Goal: Communication & Community: Answer question/provide support

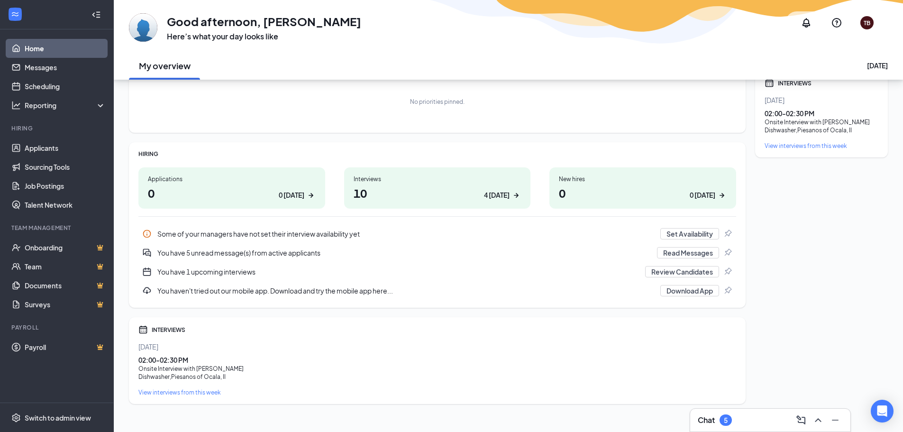
scroll to position [76, 0]
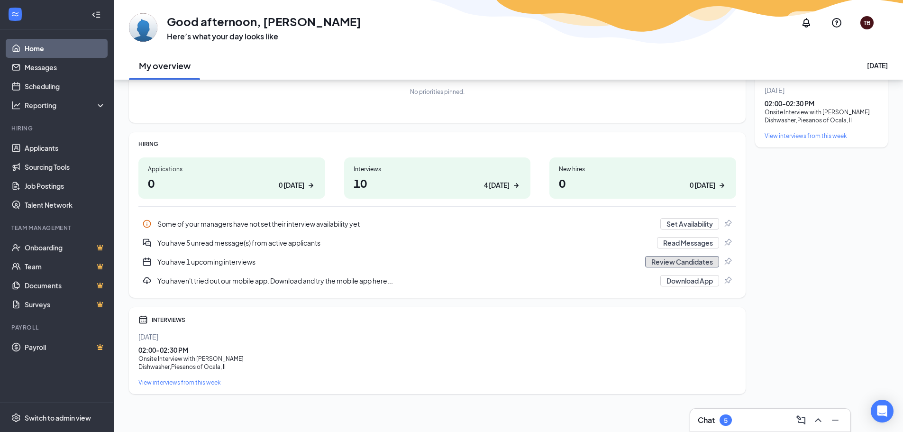
click at [703, 262] on button "Review Candidates" at bounding box center [682, 261] width 74 height 11
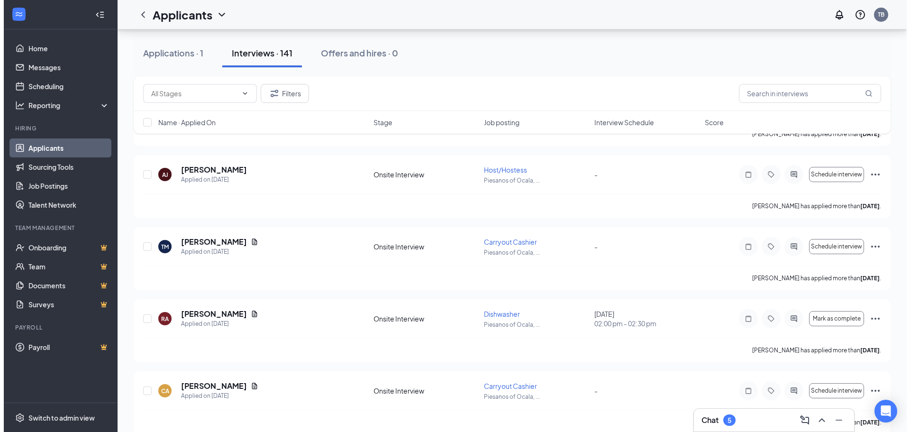
scroll to position [1565, 0]
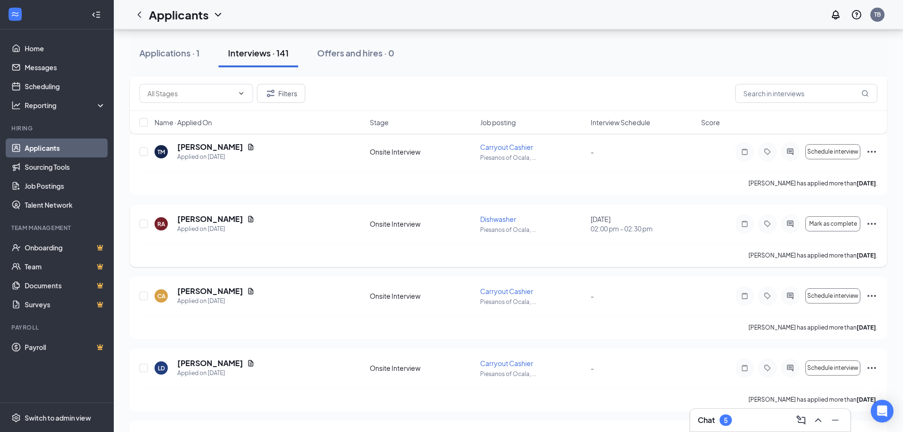
click at [874, 225] on icon "Ellipses" at bounding box center [871, 223] width 11 height 11
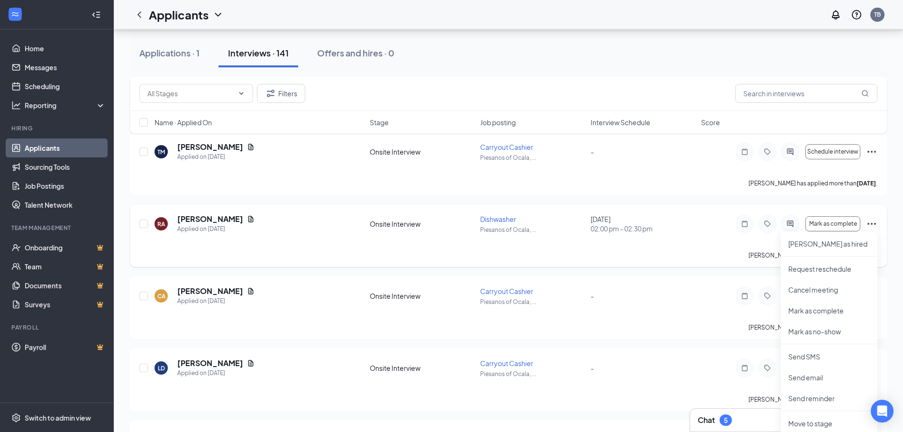
click at [874, 225] on icon "Ellipses" at bounding box center [871, 223] width 11 height 11
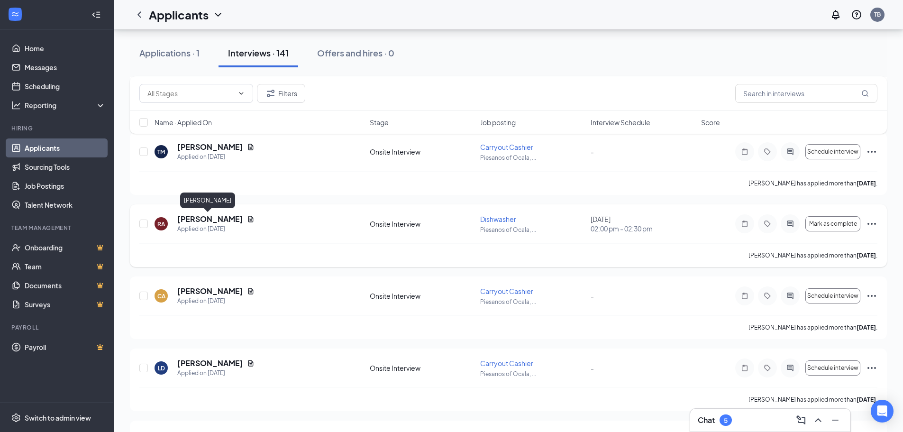
click at [189, 220] on h5 "[PERSON_NAME]" at bounding box center [210, 219] width 66 height 10
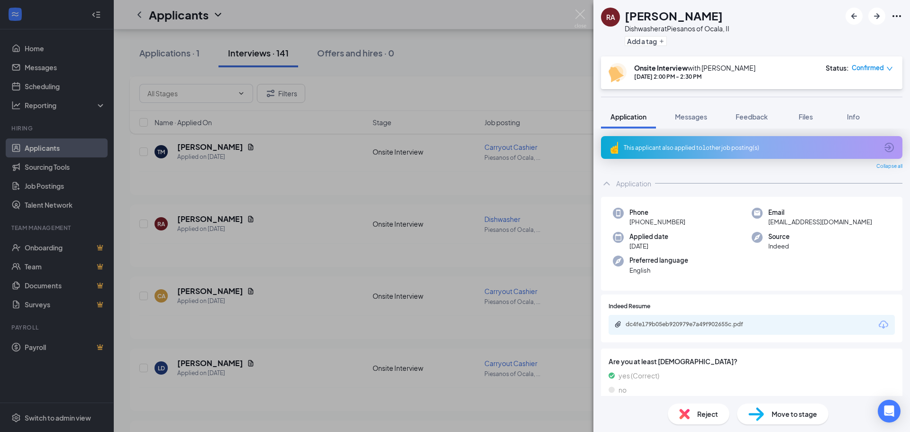
click at [873, 148] on div "This applicant also applied to 1 other job posting(s)" at bounding box center [752, 147] width 302 height 23
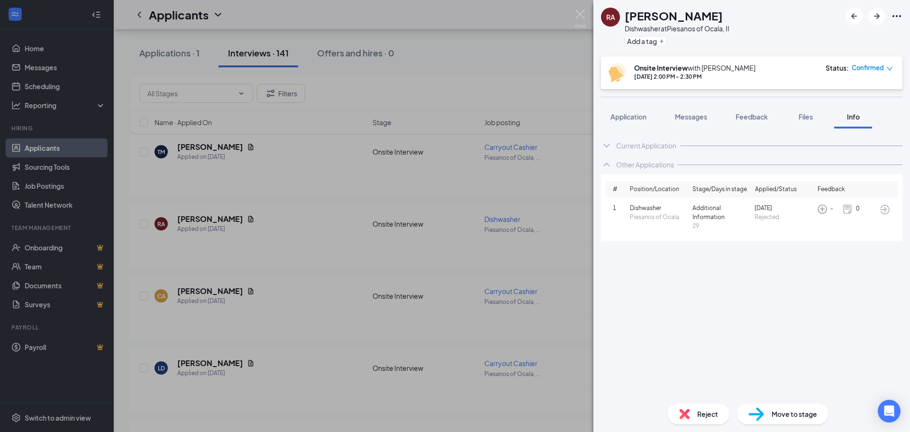
click at [609, 165] on icon "ChevronUp" at bounding box center [607, 165] width 6 height 4
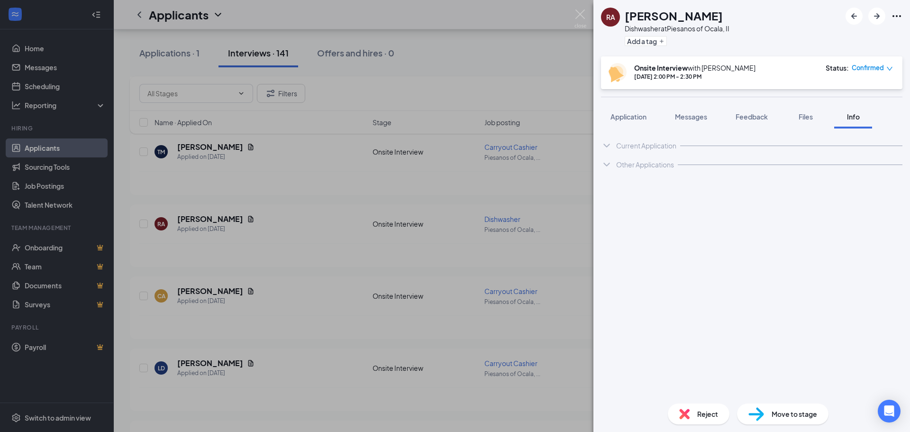
click at [610, 145] on icon "ChevronDown" at bounding box center [606, 145] width 11 height 11
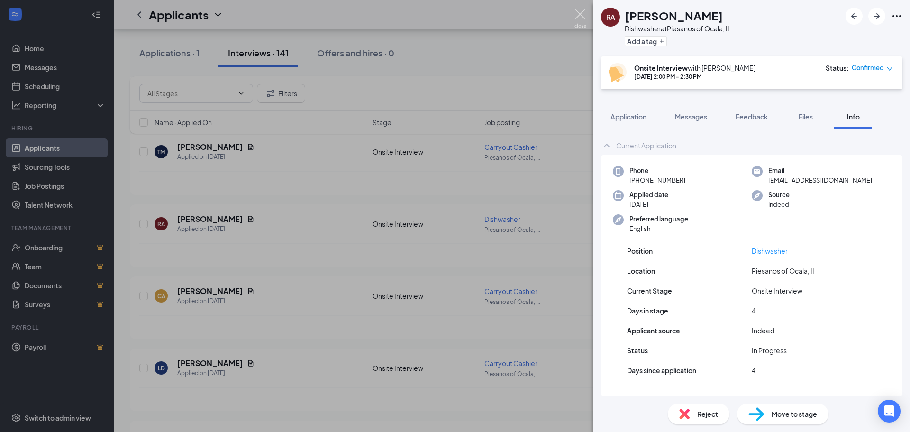
click at [581, 17] on img at bounding box center [581, 18] width 12 height 18
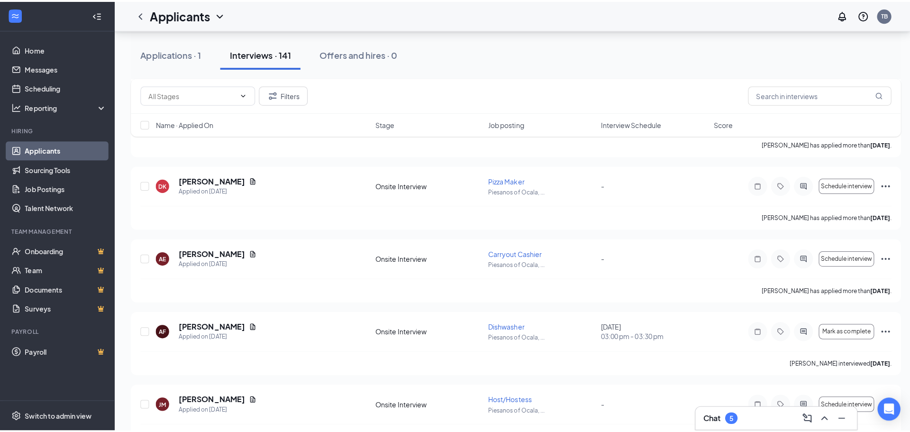
scroll to position [2039, 0]
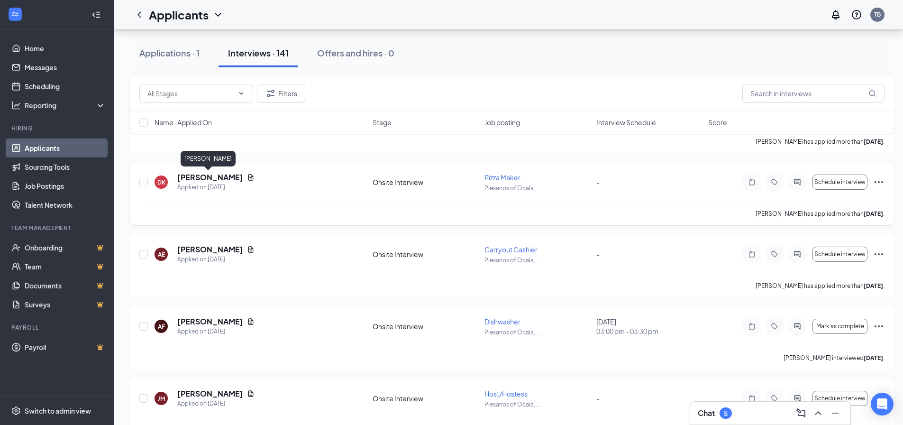
click at [201, 178] on h5 "[PERSON_NAME]" at bounding box center [210, 177] width 66 height 10
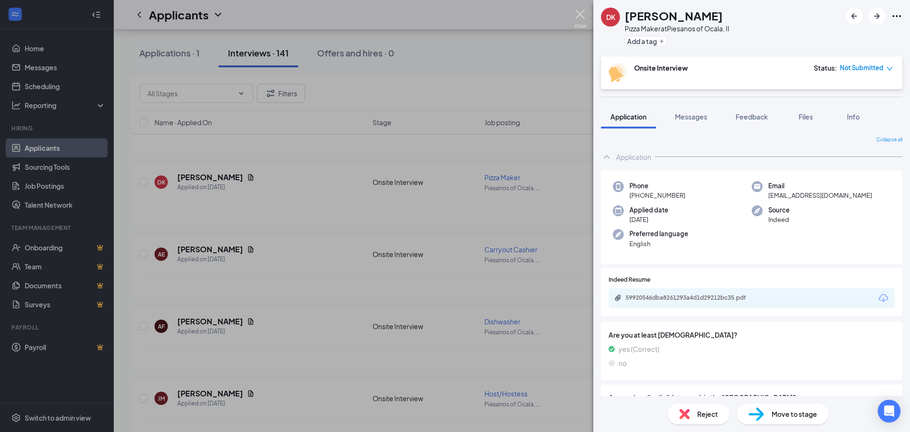
click at [584, 17] on img at bounding box center [581, 18] width 12 height 18
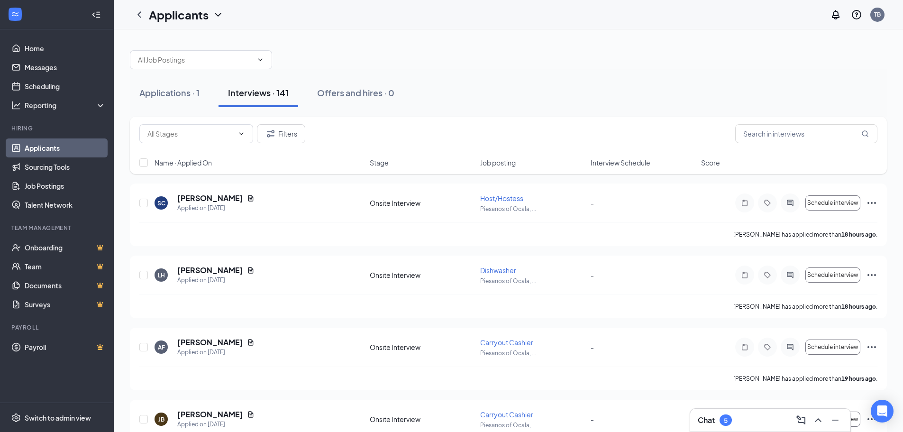
click at [610, 163] on span "Interview Schedule" at bounding box center [621, 162] width 60 height 9
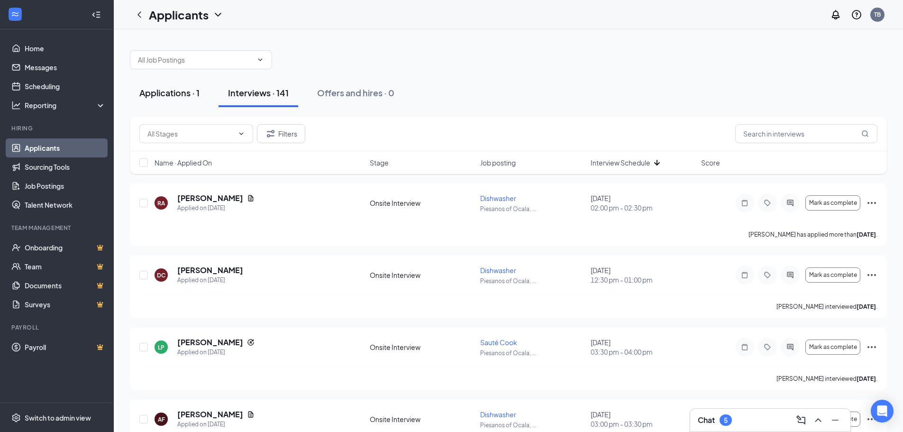
click at [165, 98] on div "Applications · 1" at bounding box center [169, 93] width 60 height 12
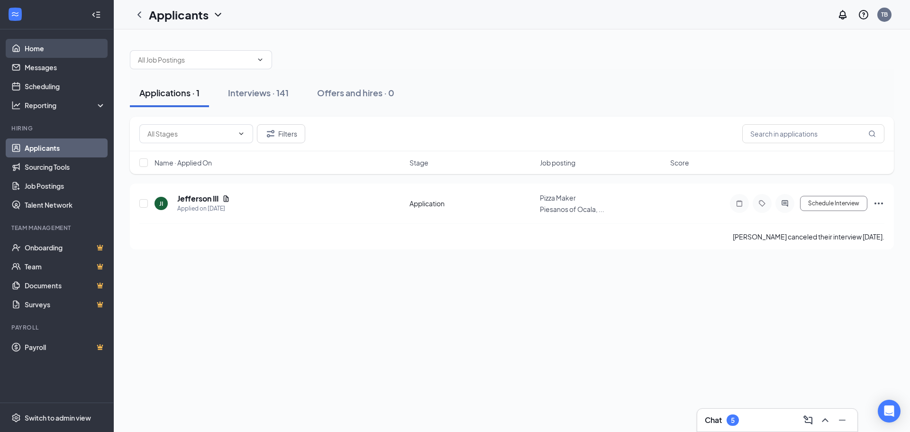
click at [25, 46] on link "Home" at bounding box center [65, 48] width 81 height 19
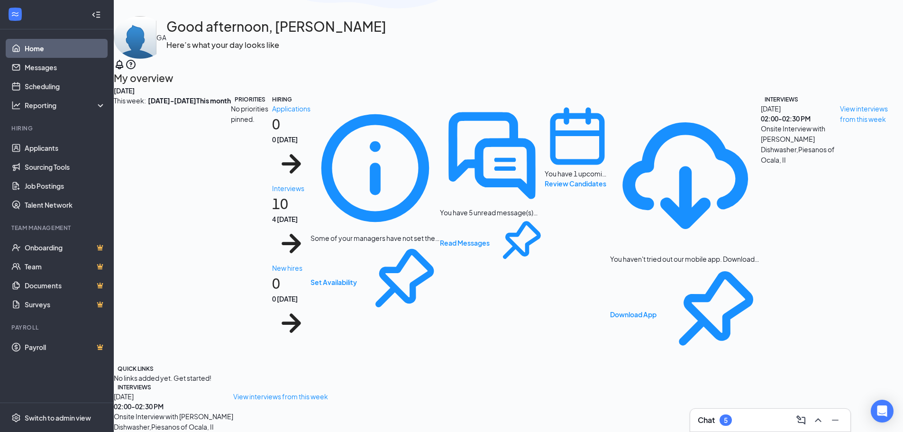
scroll to position [76, 0]
click at [311, 193] on h1 "10 4 [DATE]" at bounding box center [291, 227] width 38 height 69
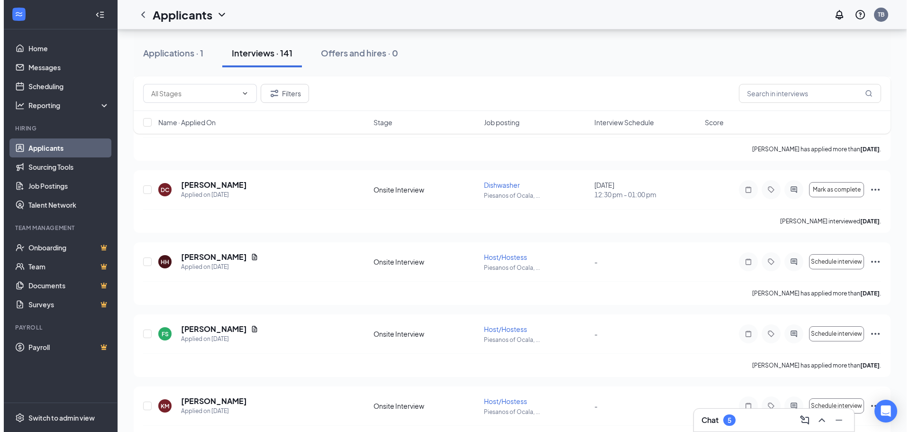
scroll to position [711, 0]
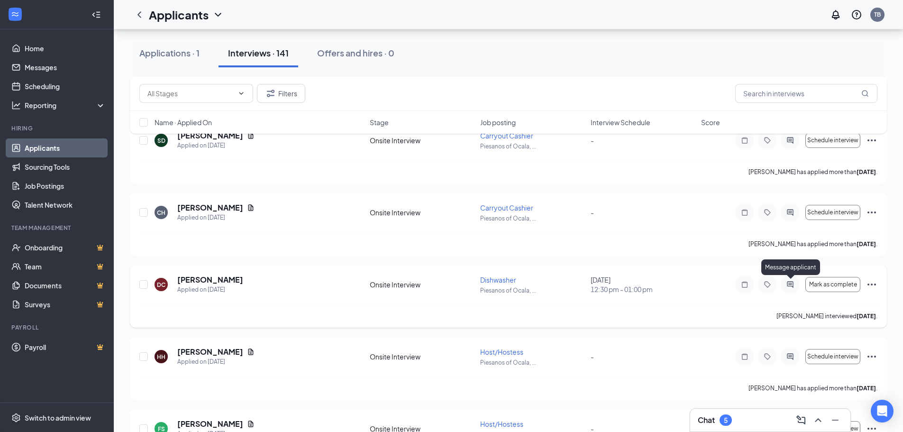
click at [789, 284] on icon "ActiveChat" at bounding box center [790, 285] width 11 height 8
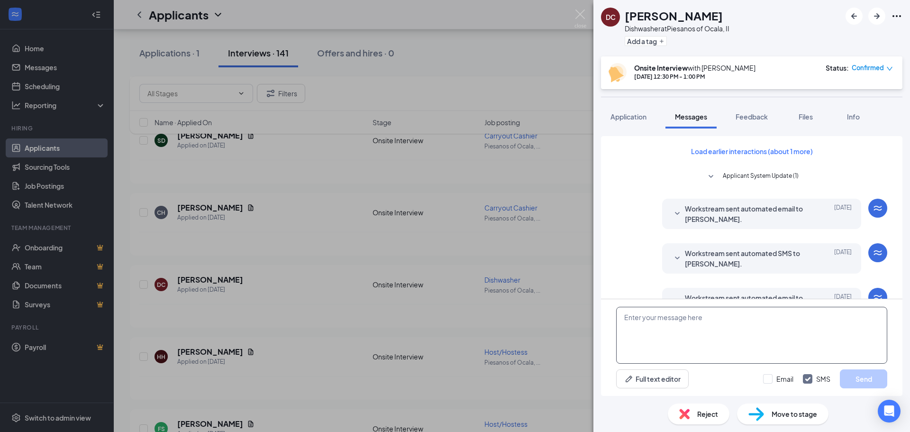
click at [717, 327] on textarea at bounding box center [751, 335] width 271 height 57
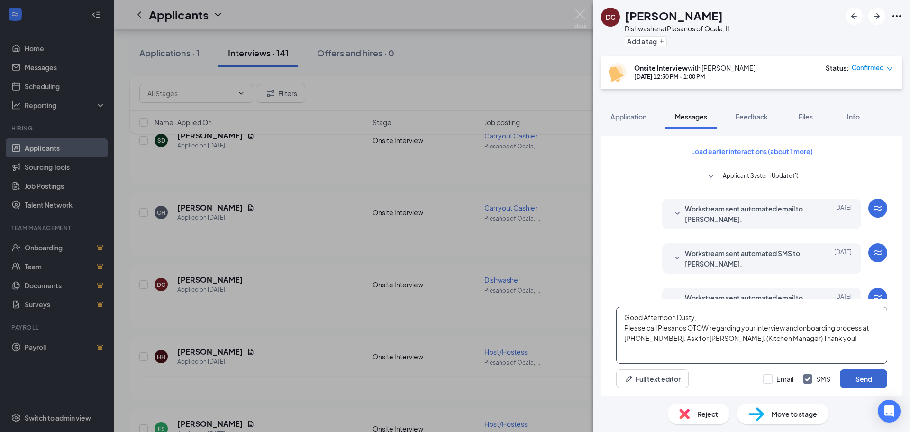
type textarea "Good Afternoon Dusty, Please call Piesanos OTOW regarding your interview and on…"
click at [864, 380] on button "Send" at bounding box center [863, 378] width 47 height 19
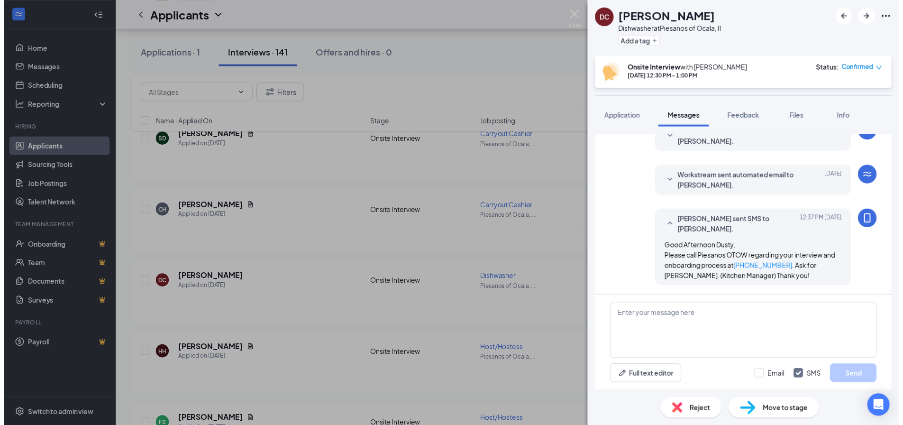
scroll to position [371, 0]
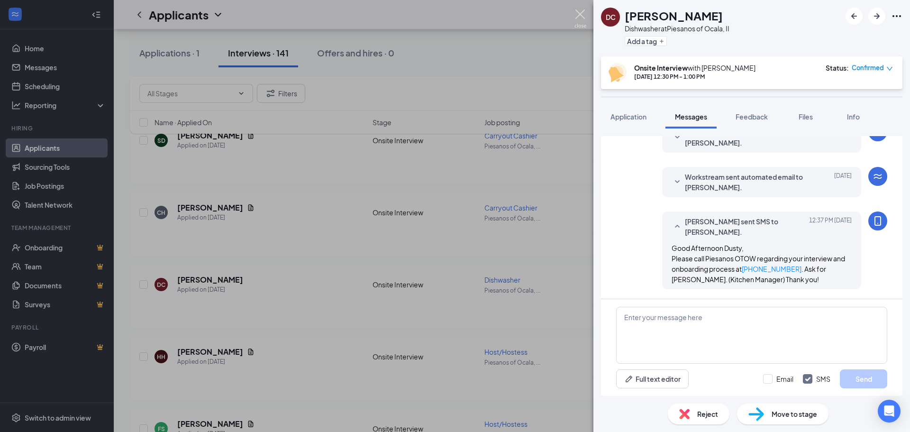
click at [581, 11] on img at bounding box center [581, 18] width 12 height 18
